Goal: Task Accomplishment & Management: Complete application form

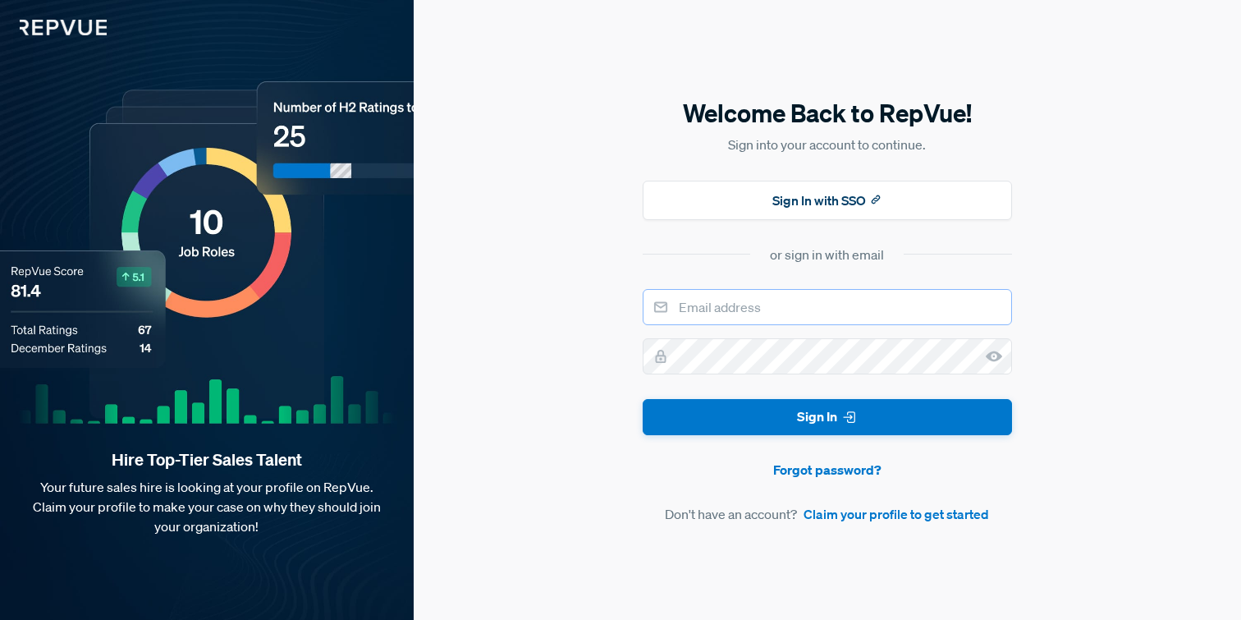
click at [739, 314] on input "email" at bounding box center [827, 307] width 369 height 36
type input "[PERSON_NAME][EMAIL_ADDRESS][DOMAIN_NAME]"
click at [840, 509] on link "Claim your profile to get started" at bounding box center [895, 514] width 185 height 20
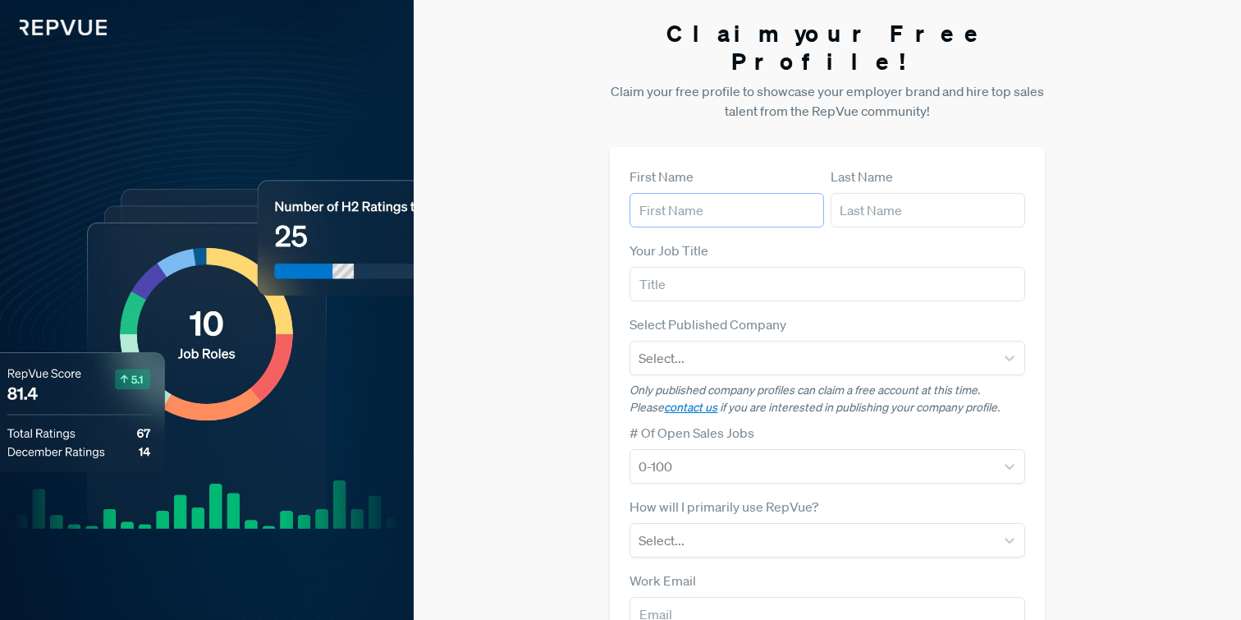
click at [707, 193] on input "text" at bounding box center [726, 210] width 194 height 34
type input "[PERSON_NAME]"
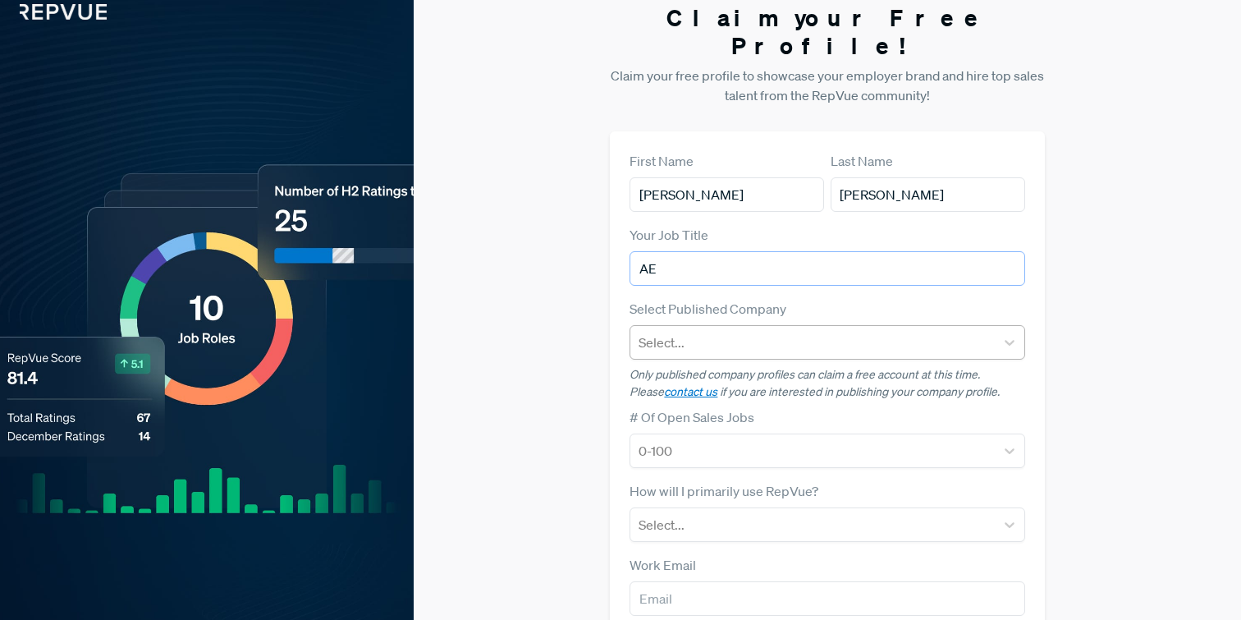
type input "AE"
click at [702, 331] on div at bounding box center [811, 342] width 347 height 23
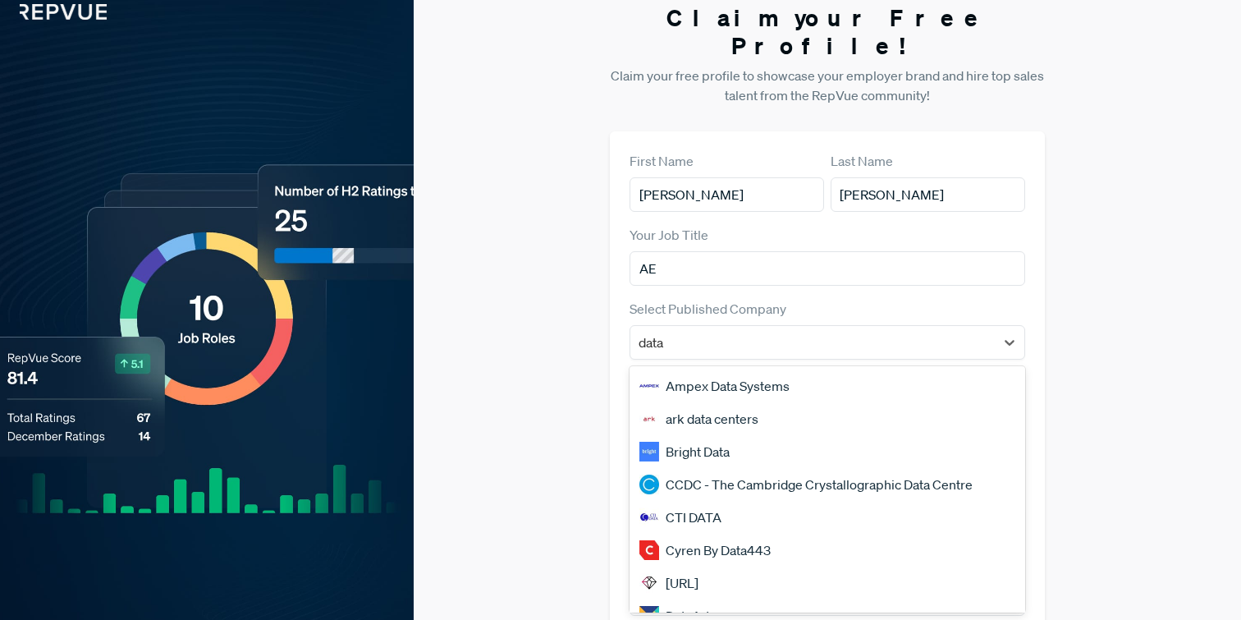
type input "data"
click at [1128, 309] on div "Claim your Free Profile! Claim your free profile to showcase your employer bran…" at bounding box center [827, 397] width 827 height 826
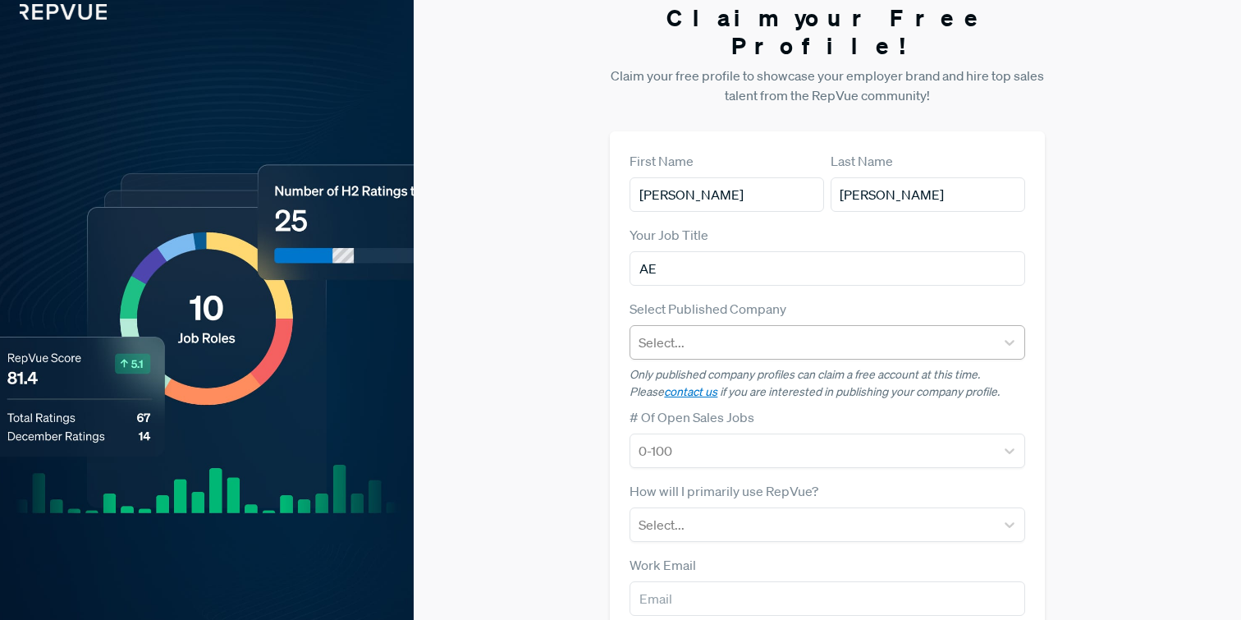
click at [753, 331] on div at bounding box center [811, 342] width 347 height 23
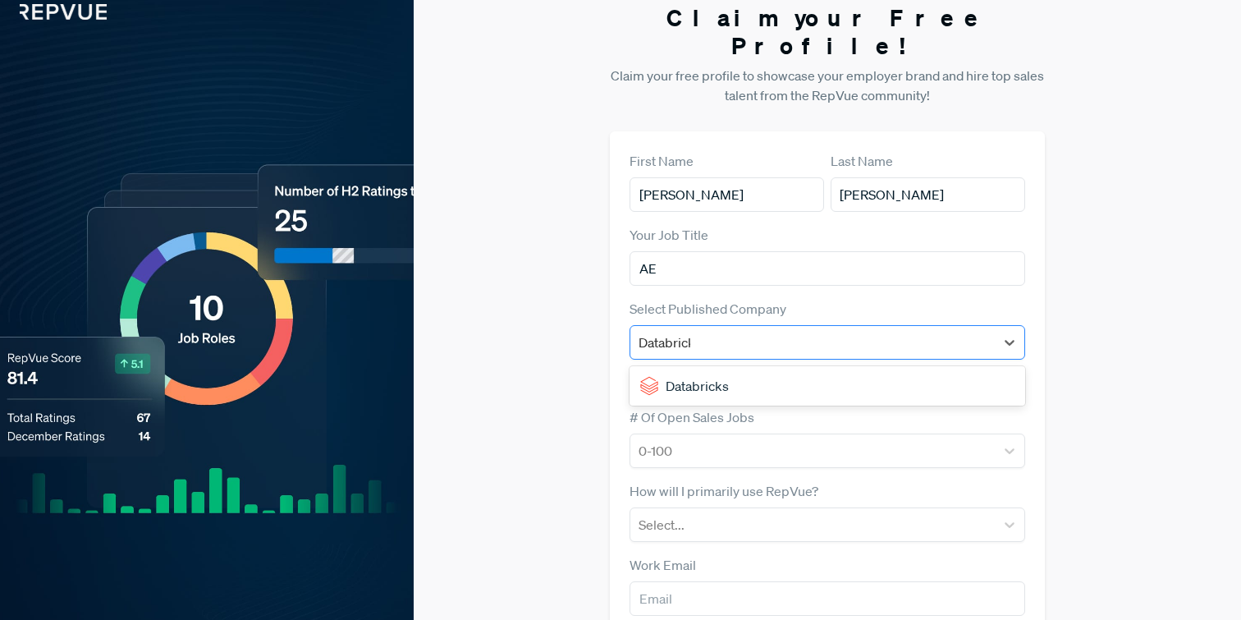
type input "Databricks"
click at [637, 369] on div "Databricks" at bounding box center [826, 385] width 395 height 33
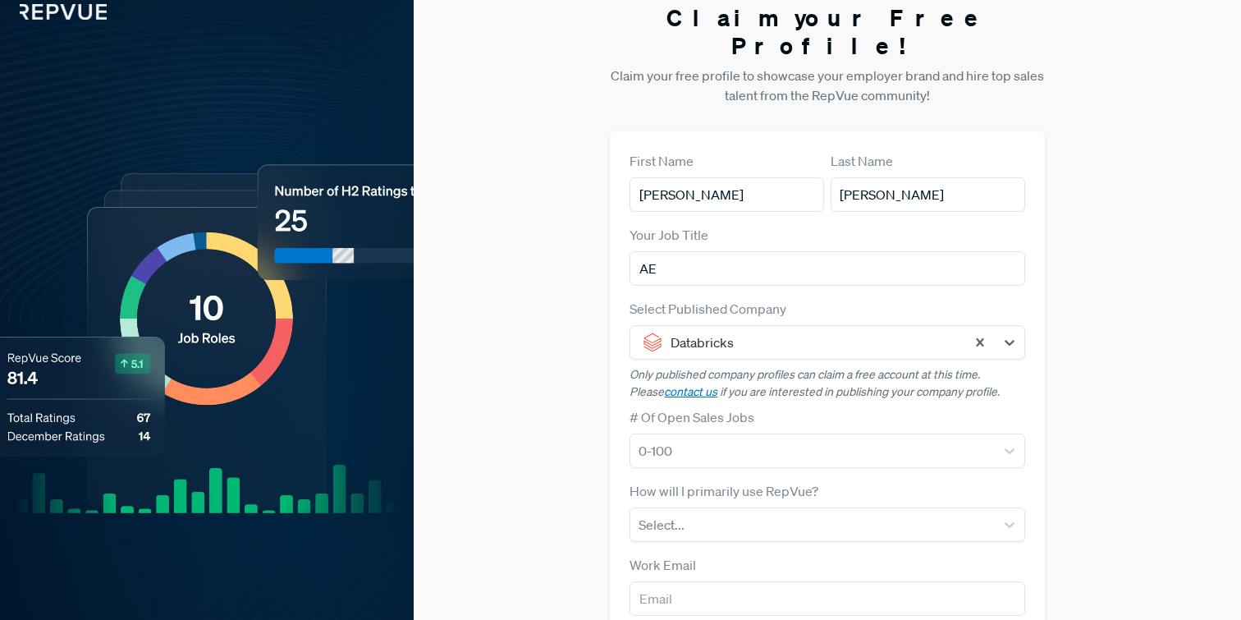
click at [1098, 314] on div "Claim your Free Profile! Claim your free profile to showcase your employer bran…" at bounding box center [827, 397] width 827 height 826
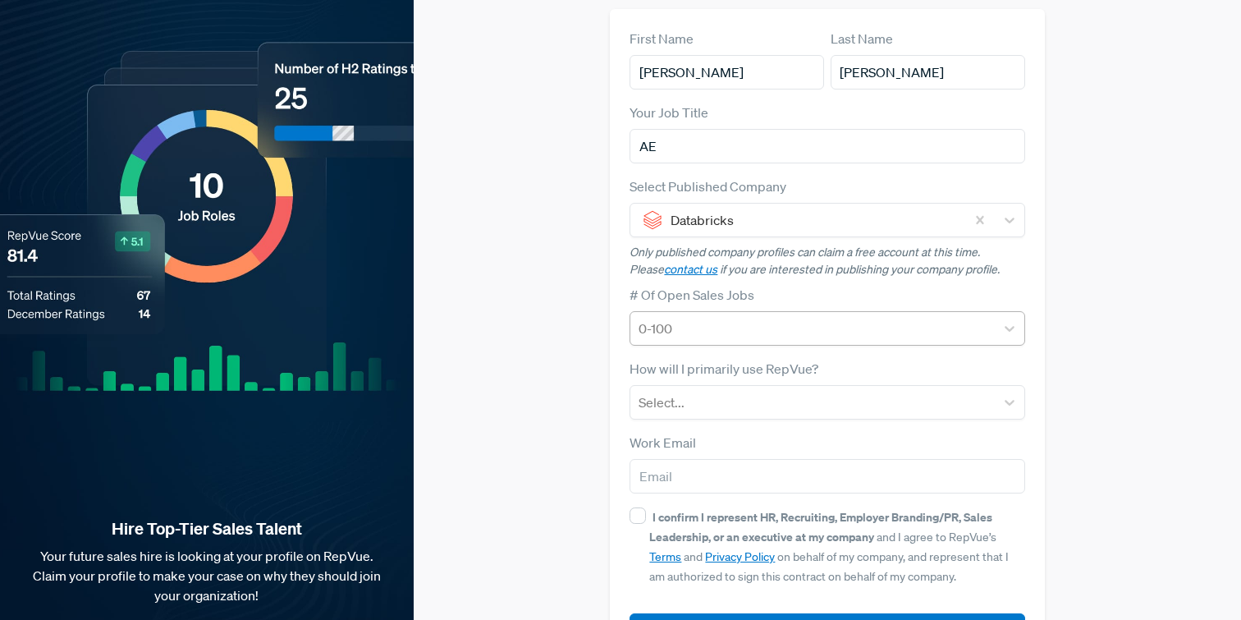
click at [857, 317] on div at bounding box center [811, 328] width 347 height 23
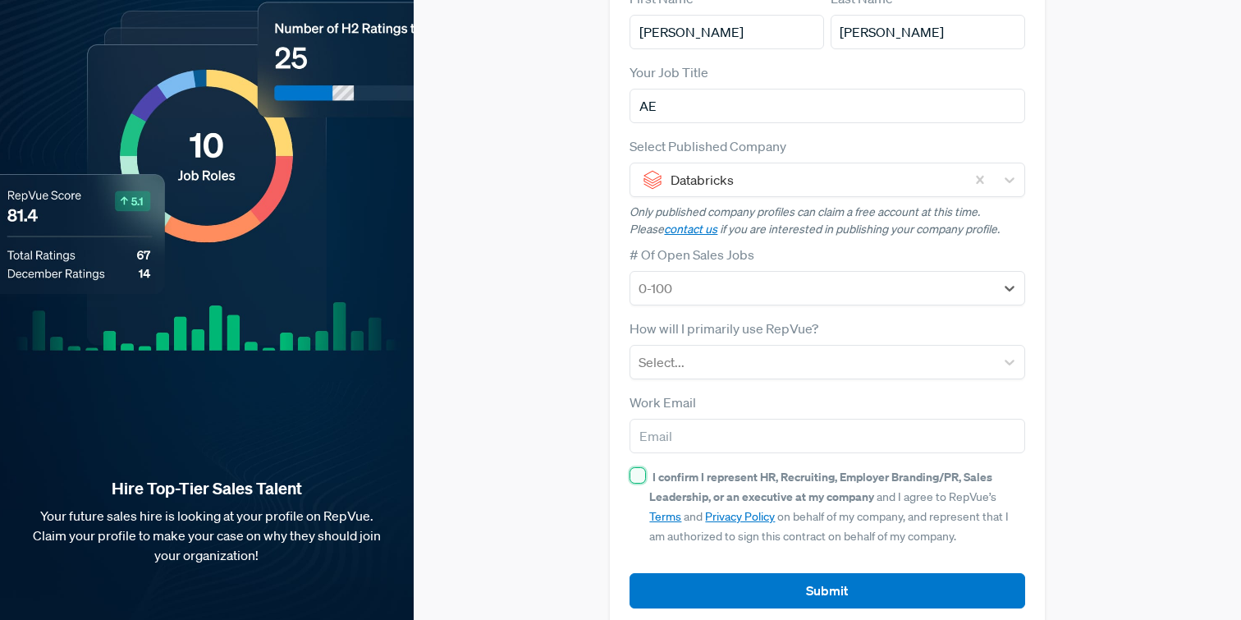
click at [640, 467] on input "I confirm I represent HR, Recruiting, Employer Branding/PR, Sales Leadership, o…" at bounding box center [637, 475] width 16 height 16
checkbox input "true"
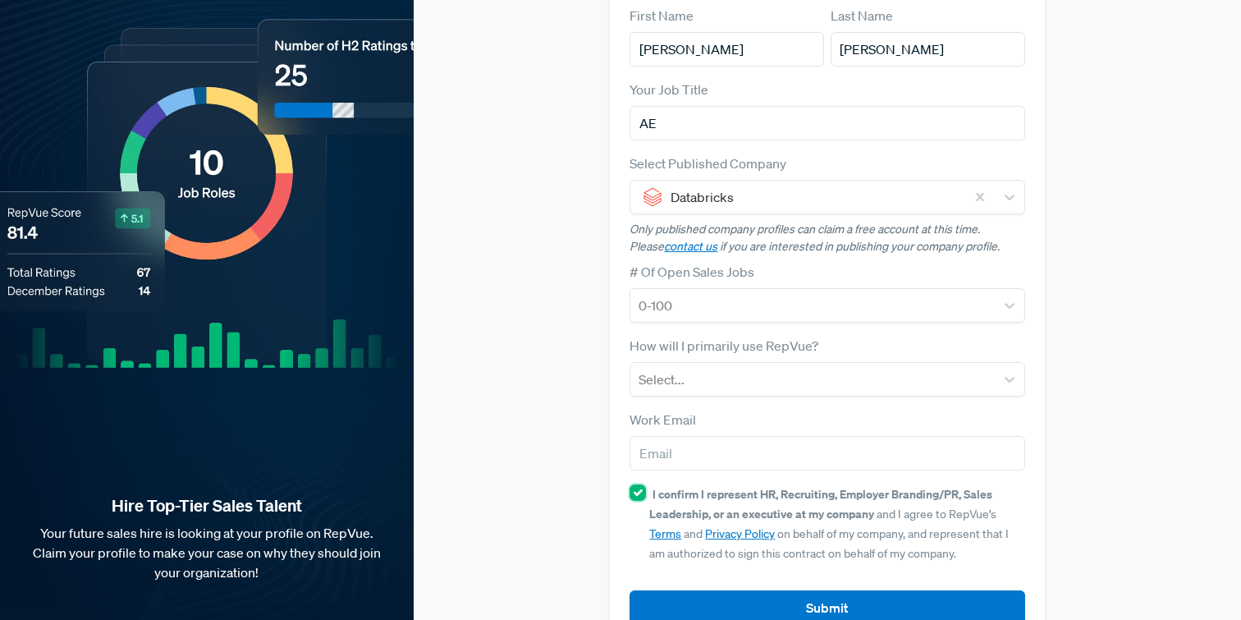
scroll to position [153, 0]
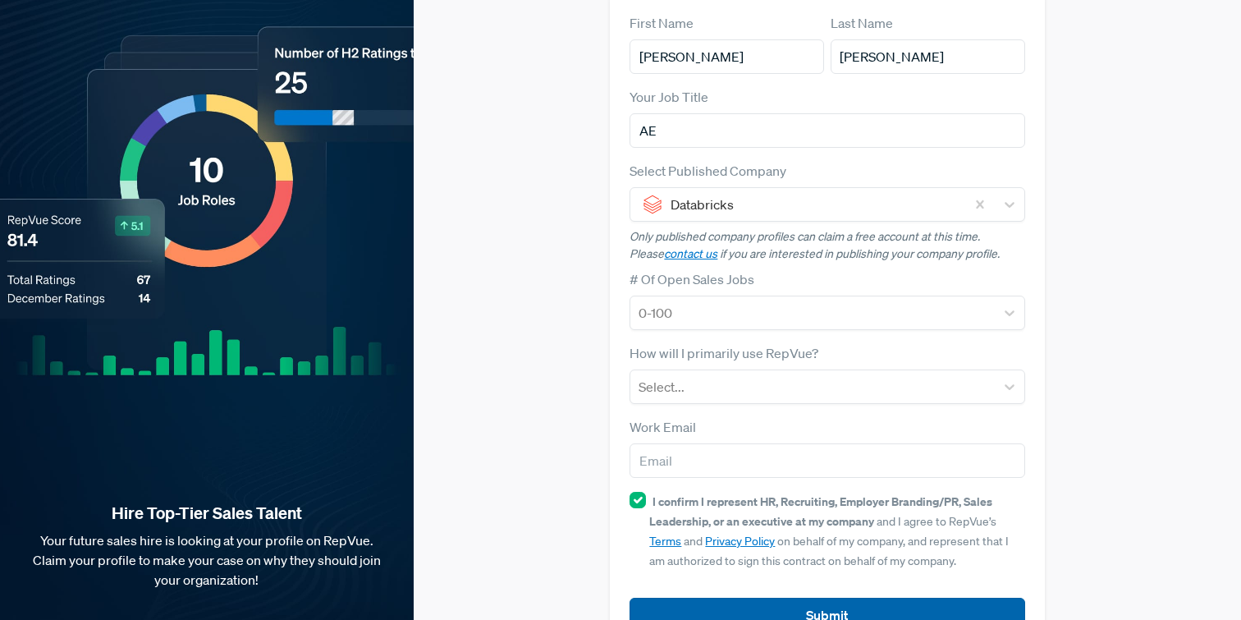
click at [792, 597] on button "Submit" at bounding box center [826, 614] width 395 height 35
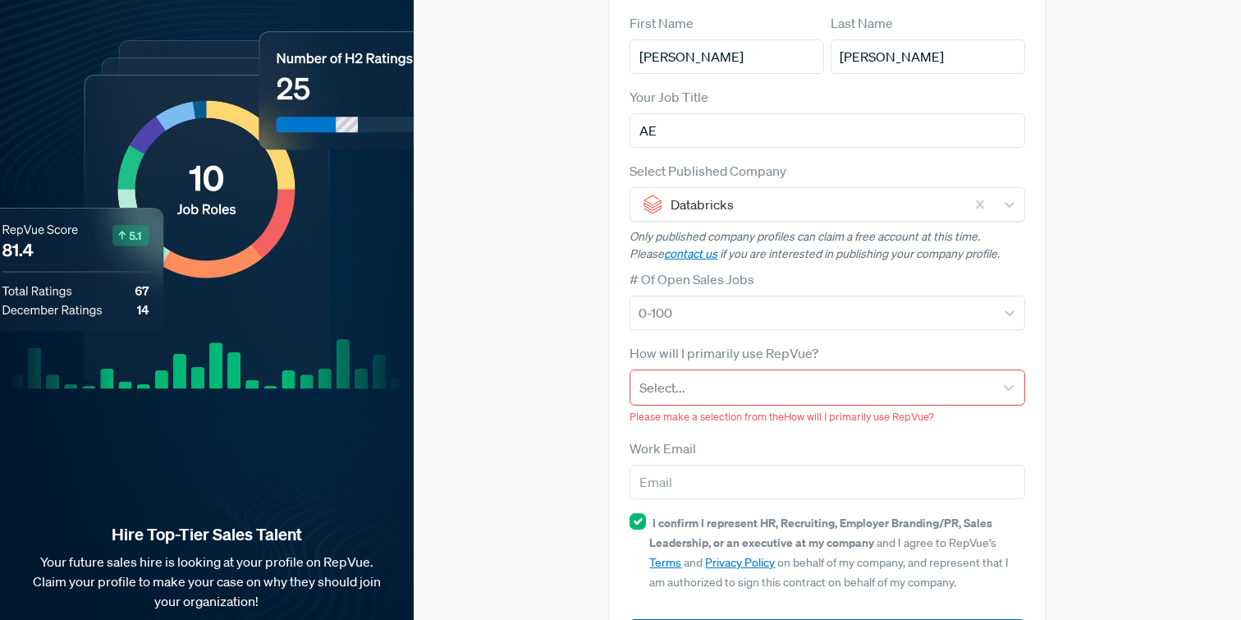
scroll to position [175, 0]
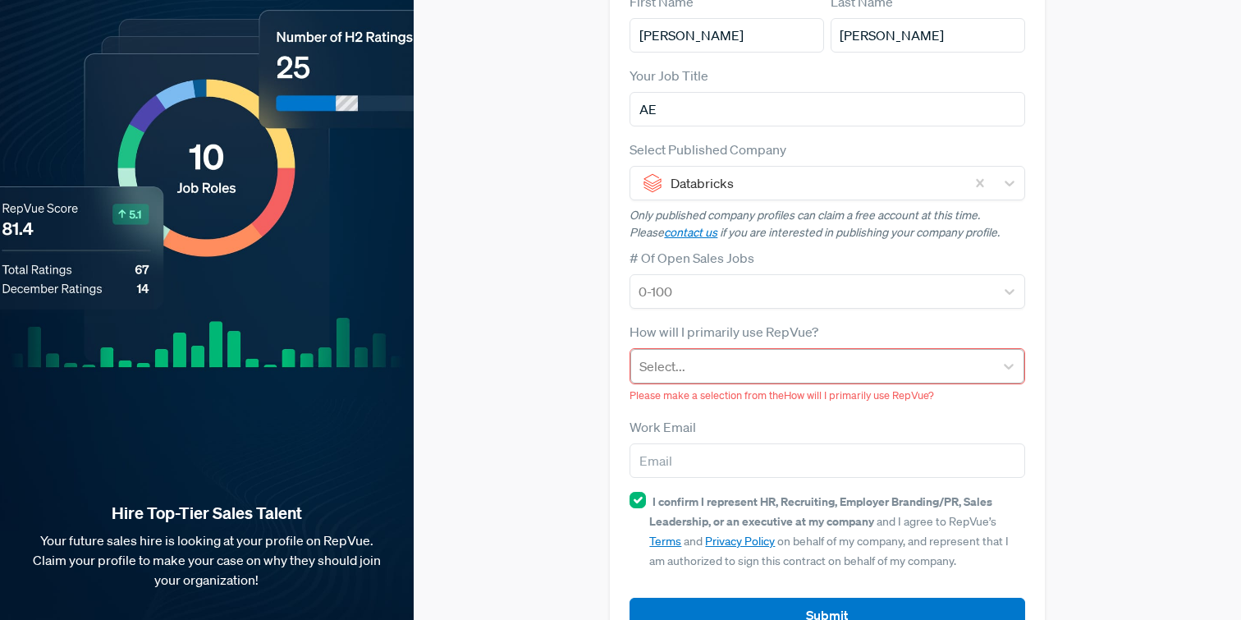
click at [787, 355] on div at bounding box center [811, 366] width 345 height 23
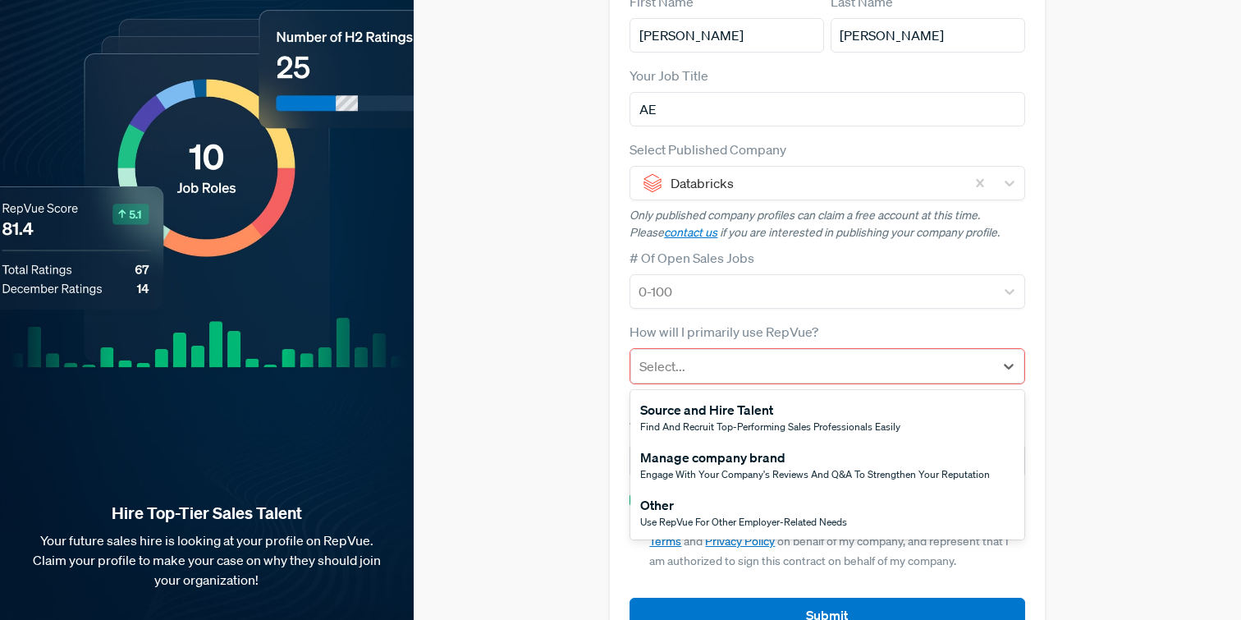
click at [800, 495] on div "Other" at bounding box center [743, 505] width 207 height 20
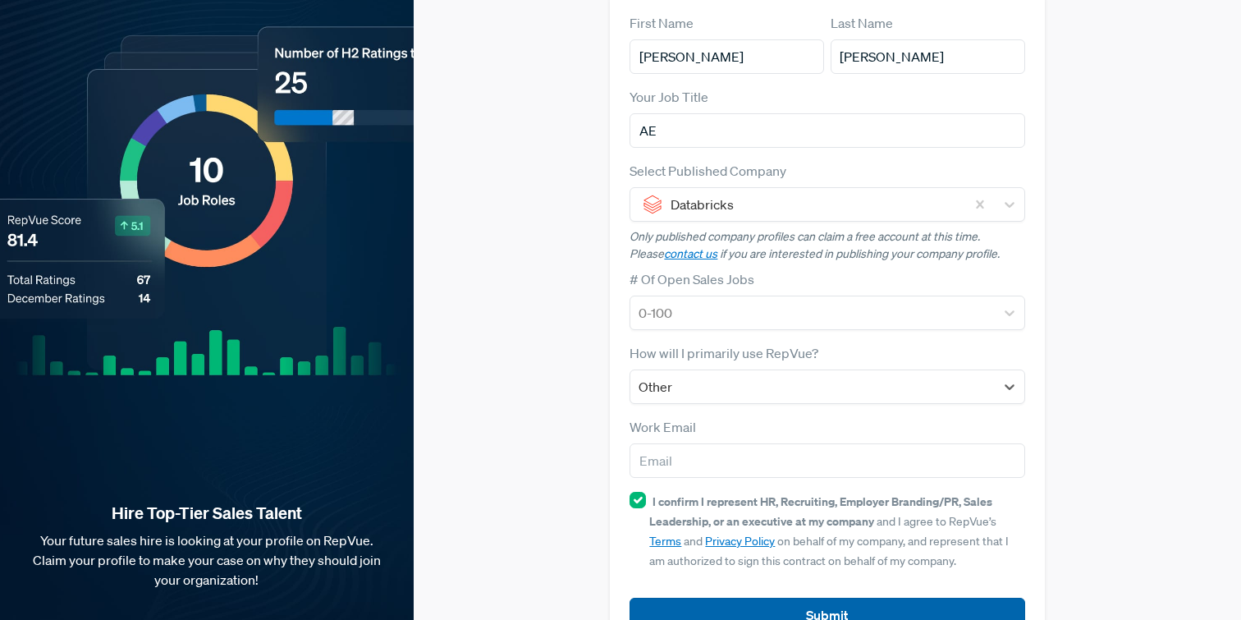
click at [850, 597] on button "Submit" at bounding box center [826, 614] width 395 height 35
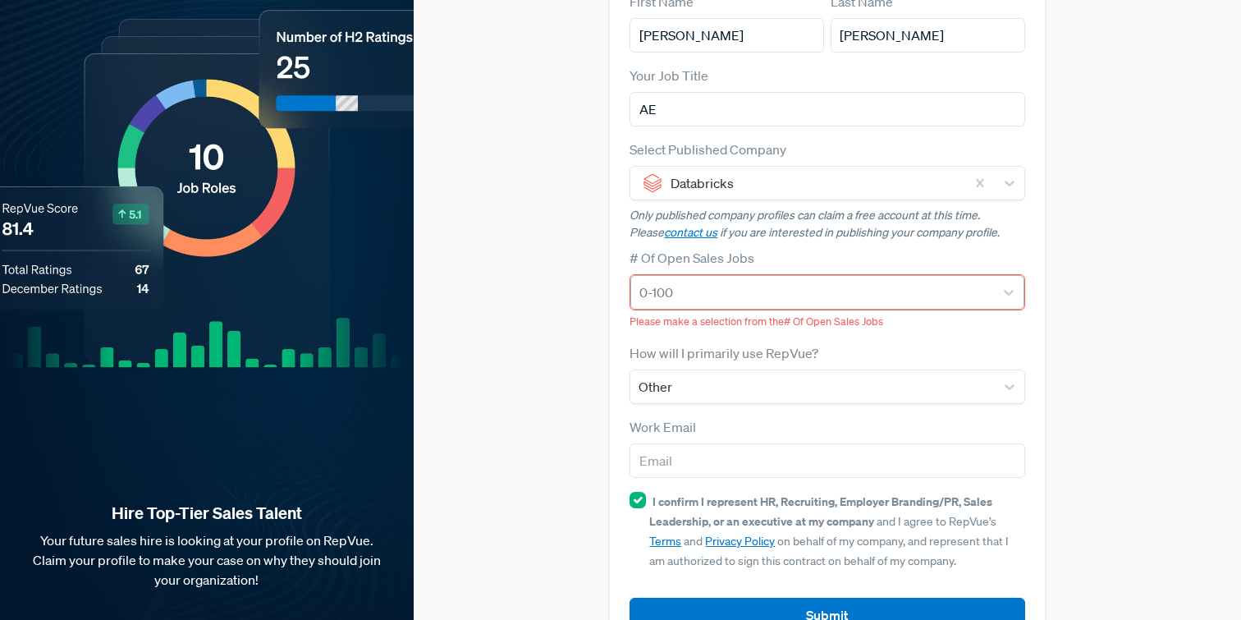
click at [898, 281] on div at bounding box center [811, 292] width 345 height 23
click at [789, 281] on div at bounding box center [811, 292] width 345 height 23
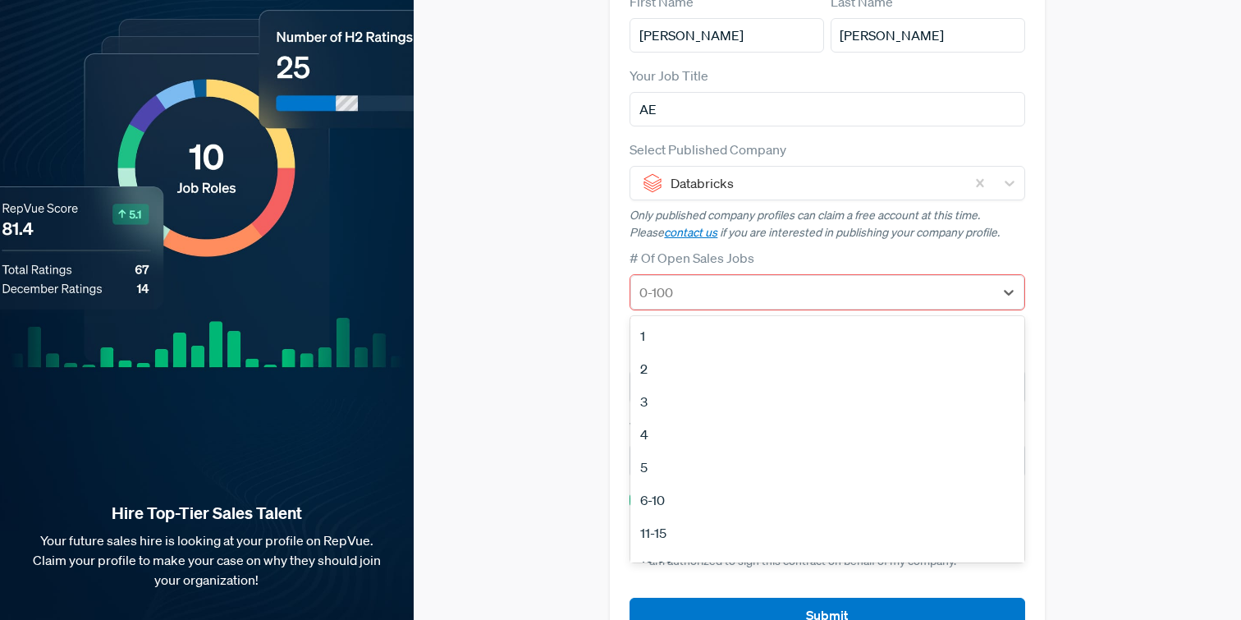
click at [752, 319] on div "1" at bounding box center [826, 335] width 393 height 33
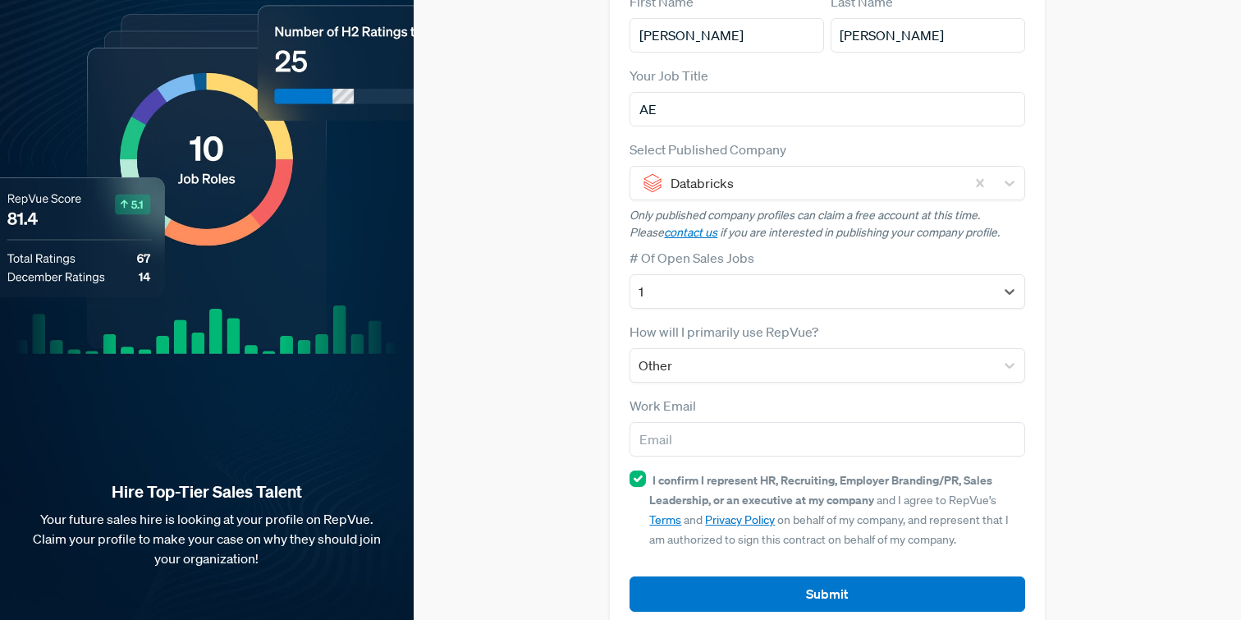
scroll to position [153, 0]
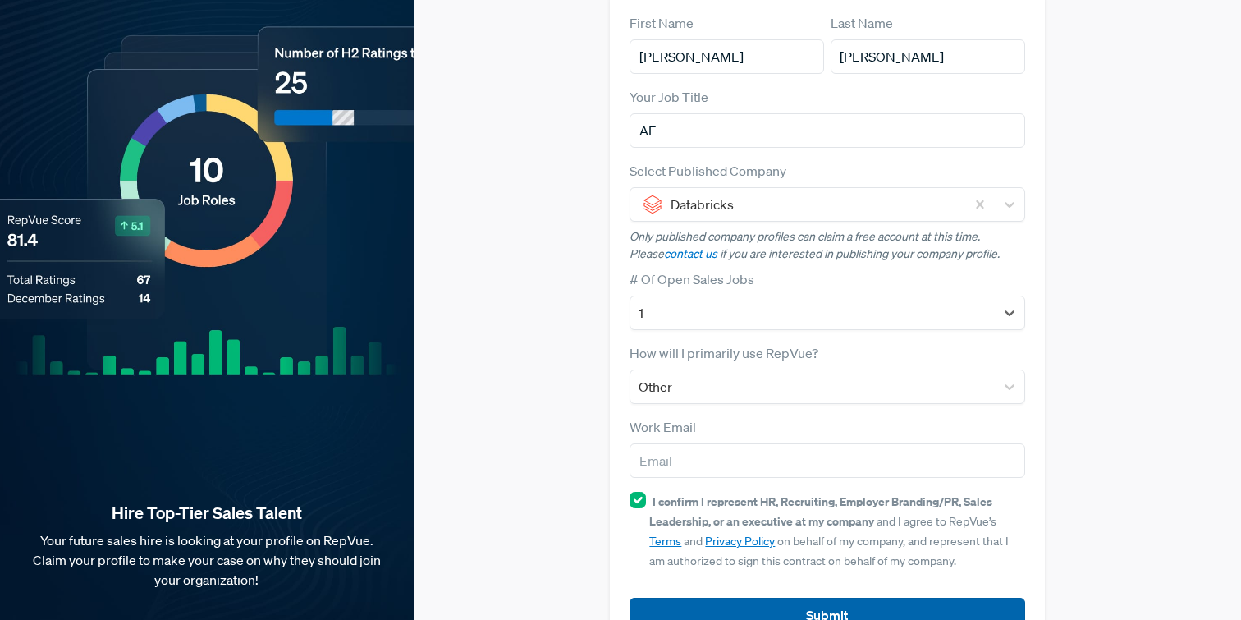
click at [798, 597] on button "Submit" at bounding box center [826, 614] width 395 height 35
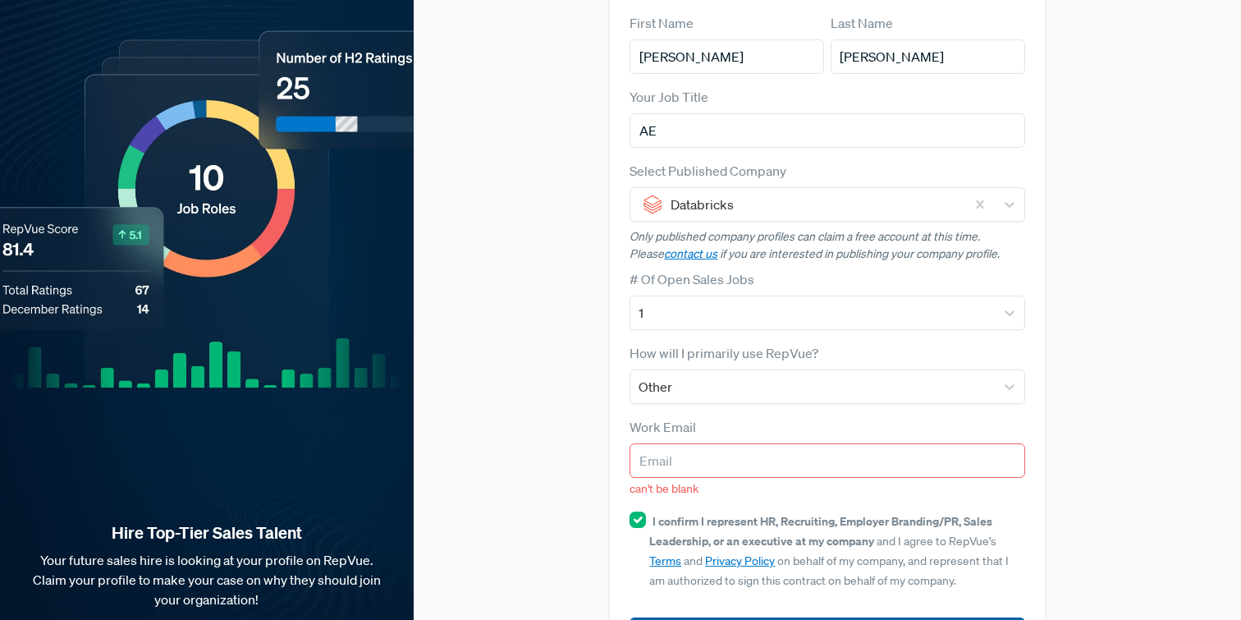
scroll to position [173, 0]
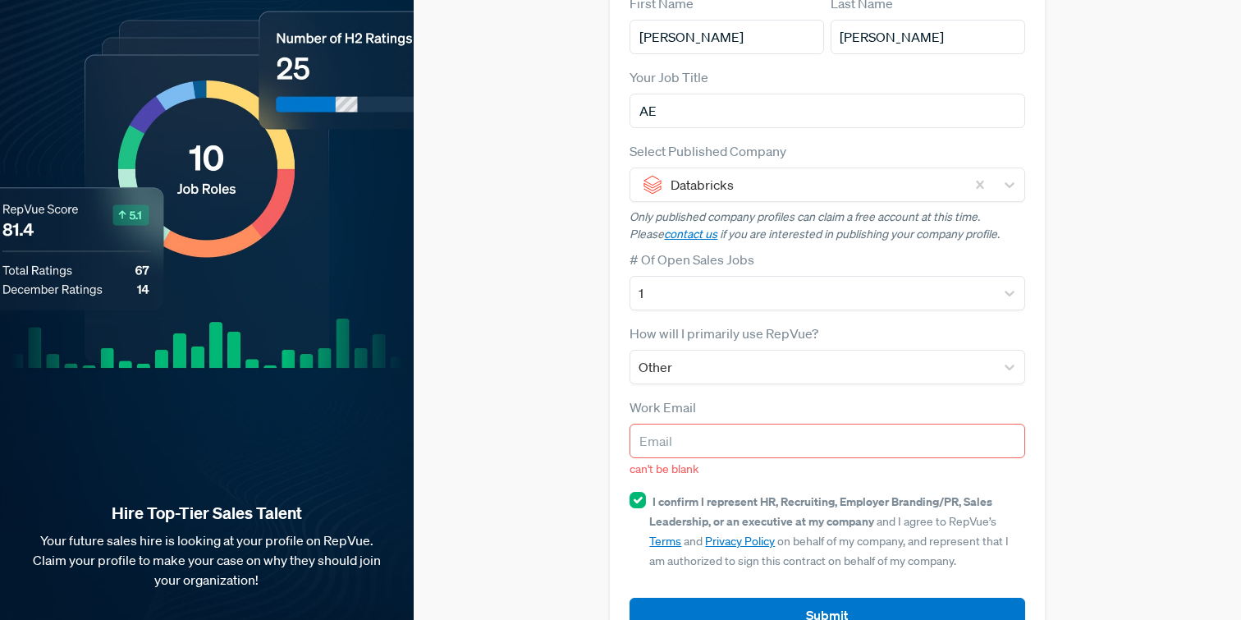
click at [798, 423] on input "email" at bounding box center [826, 440] width 395 height 34
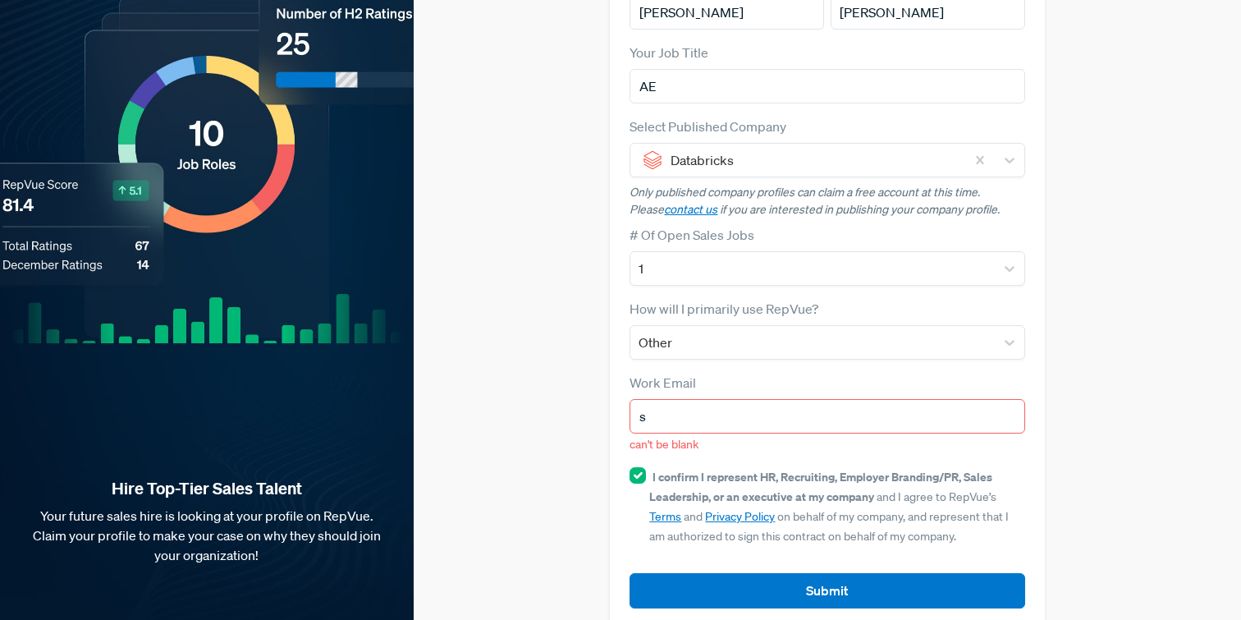
scroll to position [178, 0]
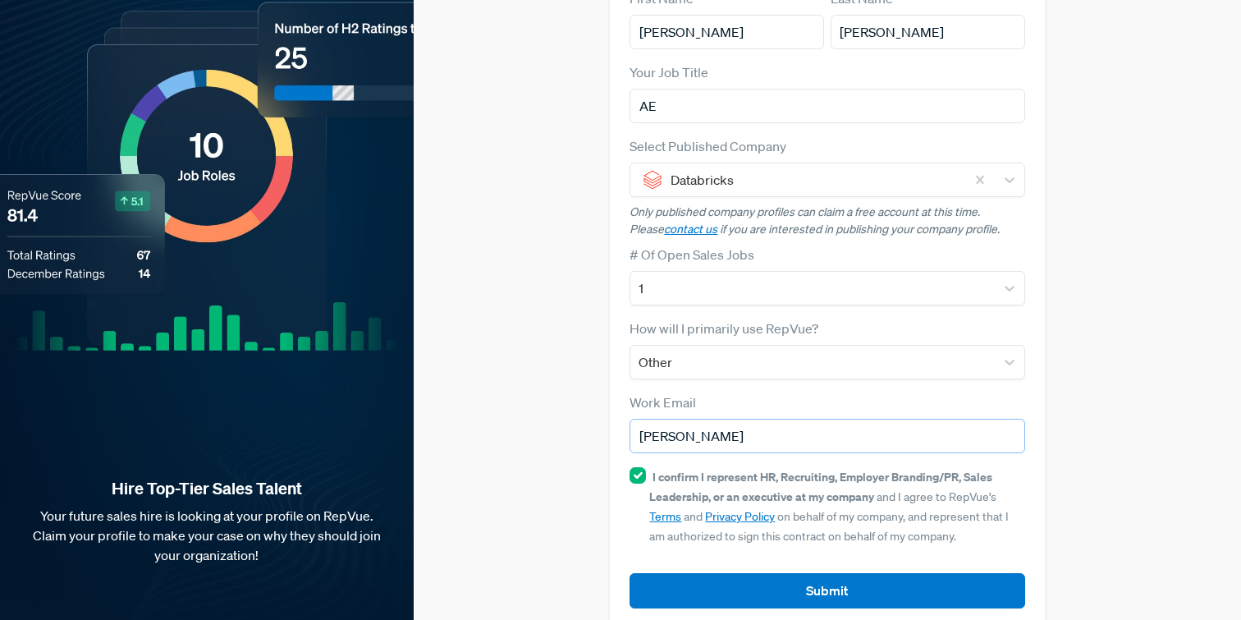
type input "[PERSON_NAME][EMAIL_ADDRESS][PERSON_NAME][DOMAIN_NAME]"
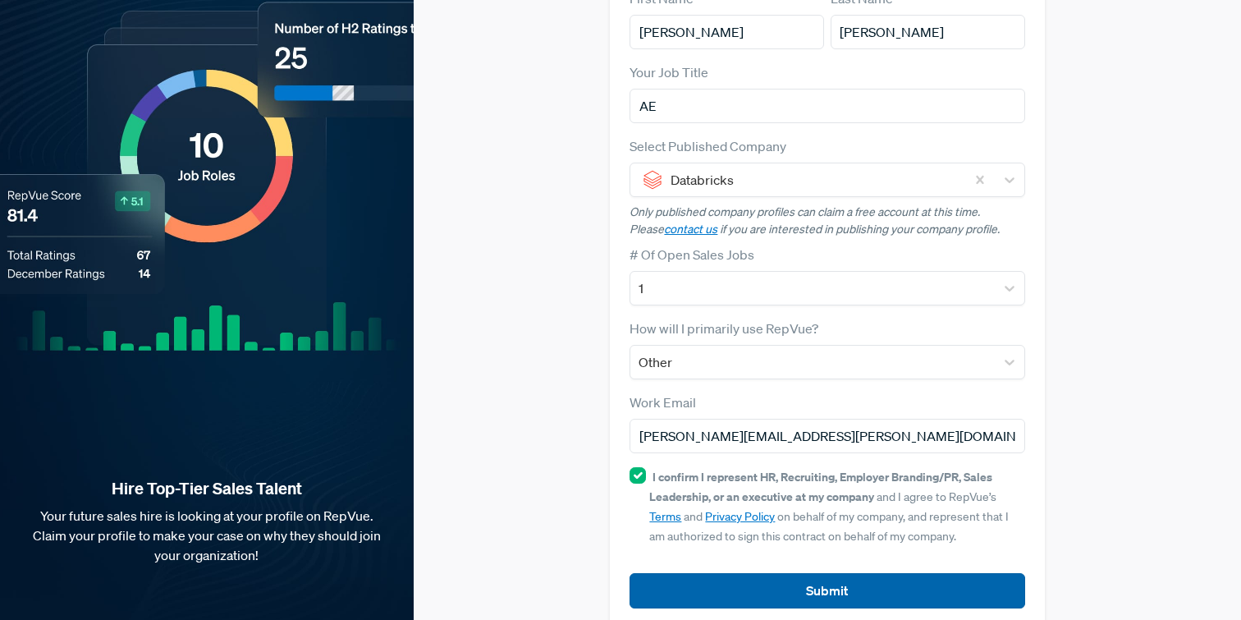
click at [837, 573] on button "Submit" at bounding box center [826, 590] width 395 height 35
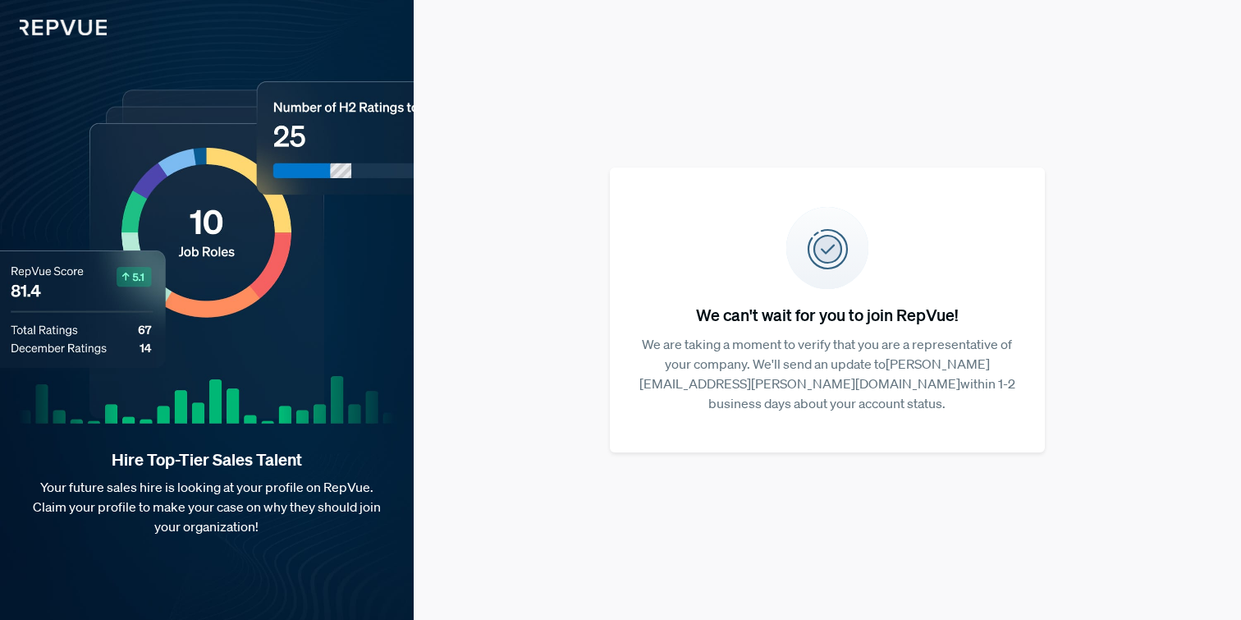
scroll to position [0, 0]
